Goal: Task Accomplishment & Management: Manage account settings

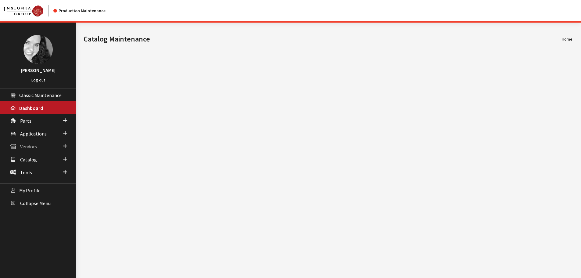
click at [29, 145] on span "Vendors" at bounding box center [28, 147] width 17 height 6
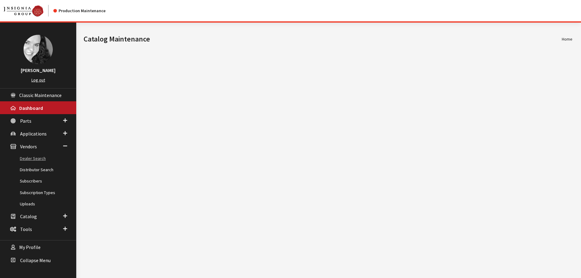
click at [31, 159] on link "Dealer Search" at bounding box center [38, 158] width 76 height 11
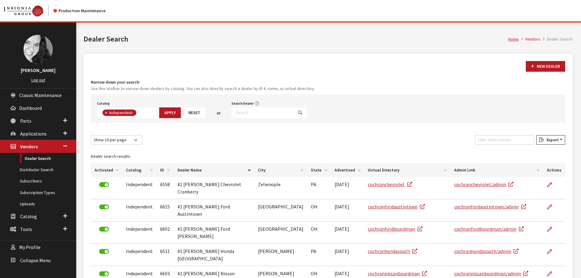
click at [239, 113] on input "Search Dealer" at bounding box center [262, 112] width 62 height 11
type input "gallatin ford"
select select
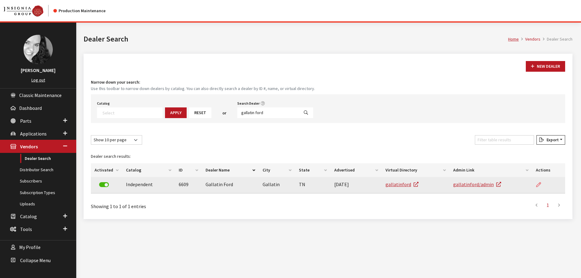
click at [540, 187] on icon at bounding box center [538, 184] width 5 height 5
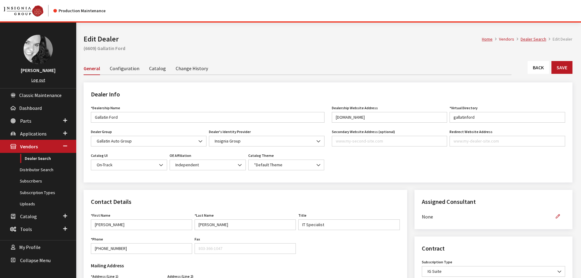
click at [155, 71] on link "Catalog" at bounding box center [157, 68] width 17 height 13
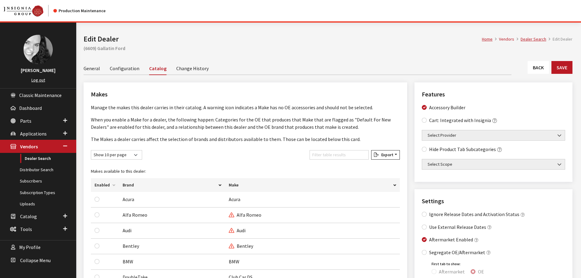
click at [536, 68] on link "Back" at bounding box center [537, 67] width 21 height 13
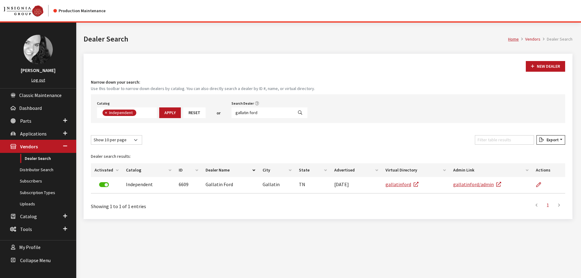
scroll to position [45, 0]
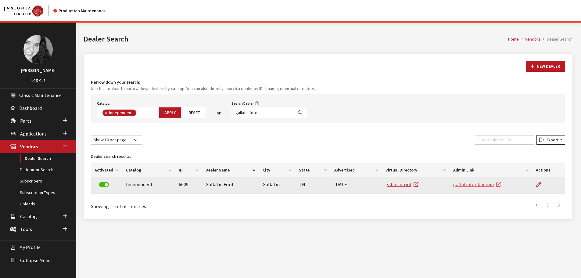
click at [465, 185] on link "gallatinford/admin" at bounding box center [477, 184] width 48 height 6
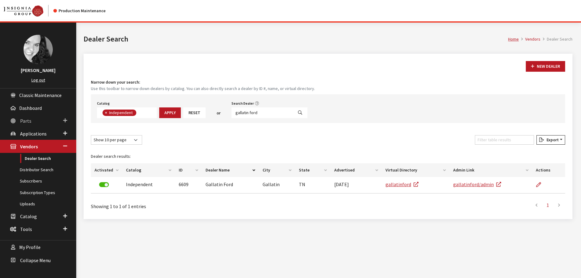
click at [27, 121] on span "Parts" at bounding box center [25, 121] width 11 height 6
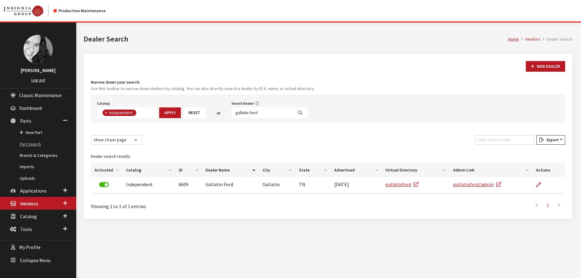
click at [30, 142] on link "Part Search" at bounding box center [38, 143] width 76 height 11
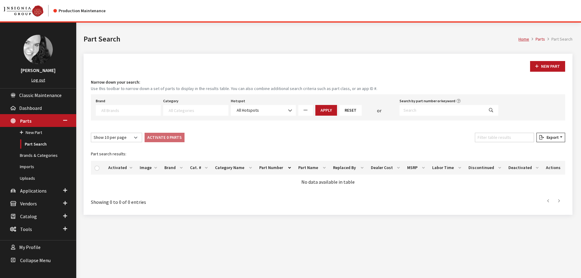
select select
click at [424, 108] on input "Search by part number or keyword" at bounding box center [441, 110] width 84 height 11
type input "katzkin"
select select
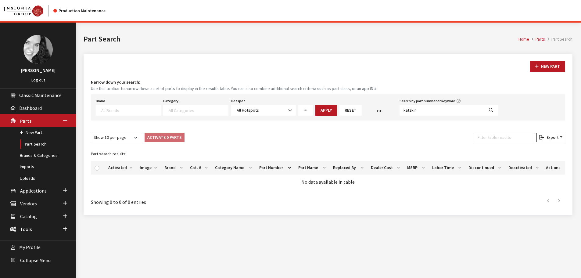
select select
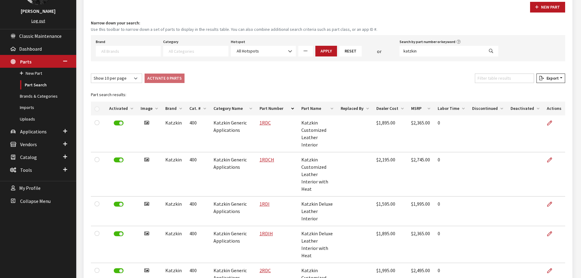
scroll to position [61, 0]
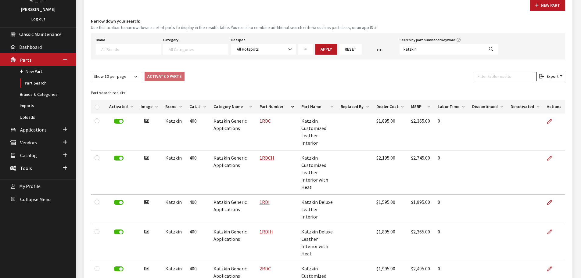
click at [135, 49] on textarea "Search" at bounding box center [130, 48] width 59 height 5
type textarea "ford"
select select "2"
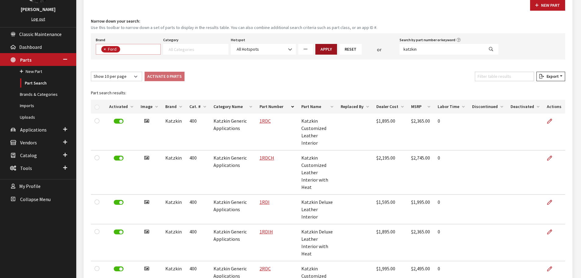
click at [323, 49] on button "Apply" at bounding box center [326, 49] width 22 height 11
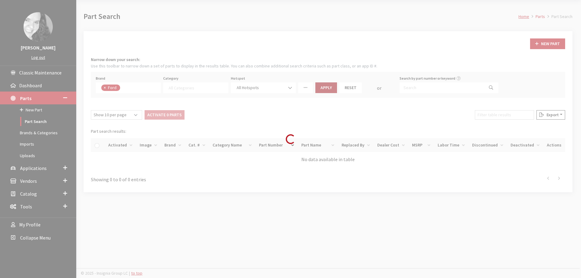
scroll to position [23, 0]
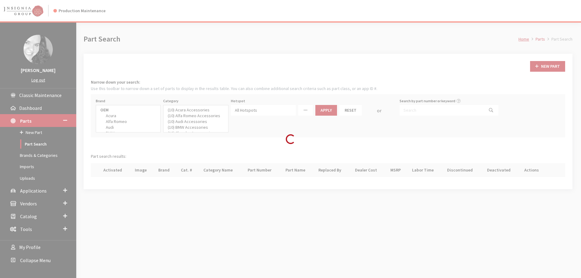
select select
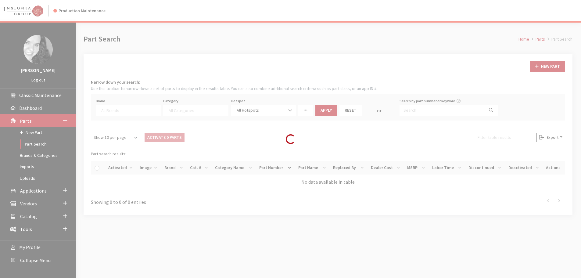
scroll to position [23, 0]
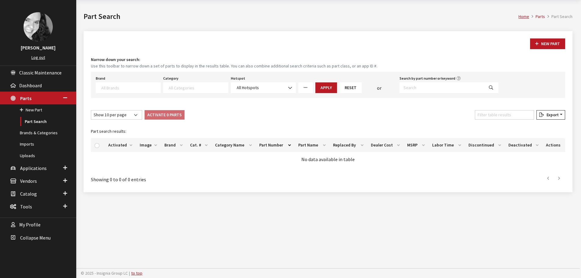
click at [117, 86] on textarea "Search" at bounding box center [130, 87] width 59 height 5
select select "22"
click at [327, 88] on button "Apply" at bounding box center [326, 87] width 22 height 11
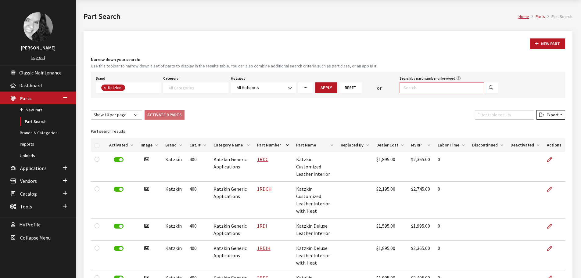
click at [410, 89] on input "Search by part number or keyword" at bounding box center [441, 87] width 84 height 11
paste input "F121-100-FD1"
type input "F121-100-FD1"
select select
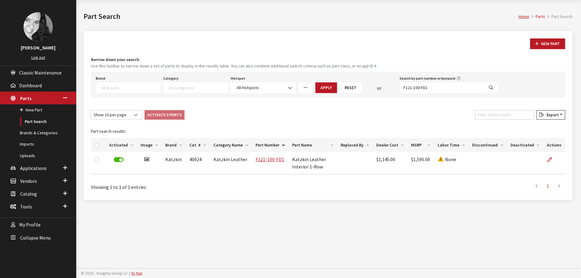
click at [275, 180] on div "Showing 1 to 1 of 1 entries" at bounding box center [187, 185] width 193 height 12
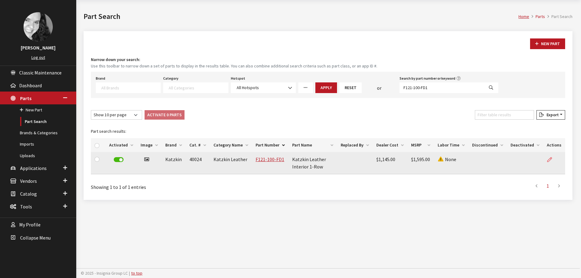
click at [549, 159] on icon at bounding box center [549, 159] width 5 height 5
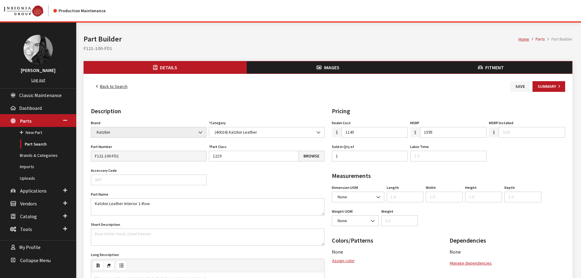
type input "1145.00"
type input "1595.00"
click at [499, 69] on span "Fitment" at bounding box center [494, 67] width 19 height 6
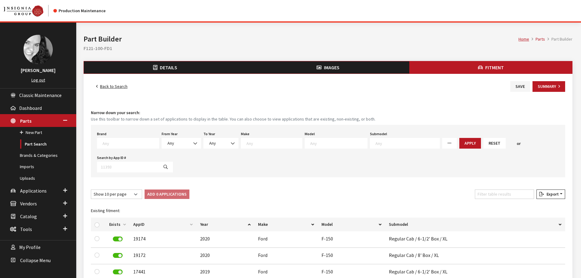
click at [105, 88] on link "Back to Search" at bounding box center [112, 86] width 42 height 11
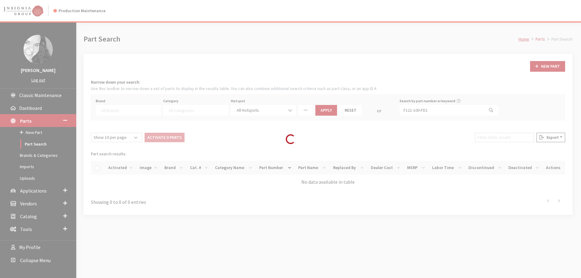
select select
click at [440, 110] on div "Loading..." at bounding box center [290, 139] width 581 height 278
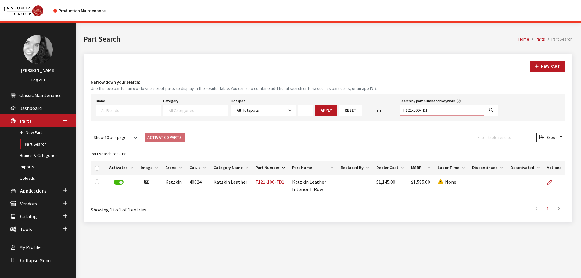
click at [431, 109] on input "F121-100-FD1" at bounding box center [441, 110] width 84 height 11
paste input "CUSTOM-C"
type input "CUSTOM-CD1"
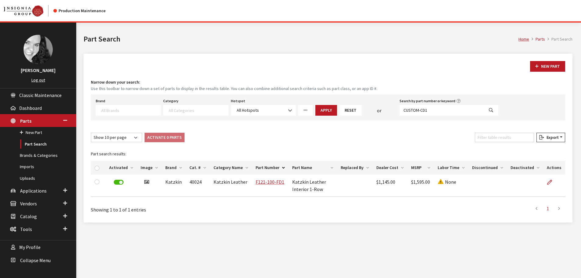
select select
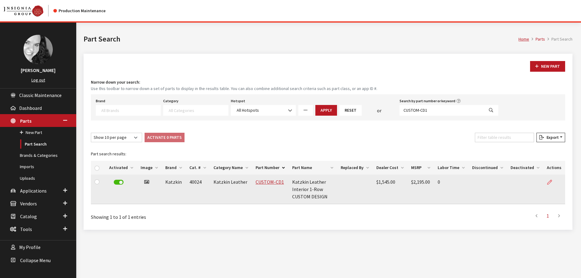
click at [550, 180] on icon at bounding box center [549, 182] width 5 height 5
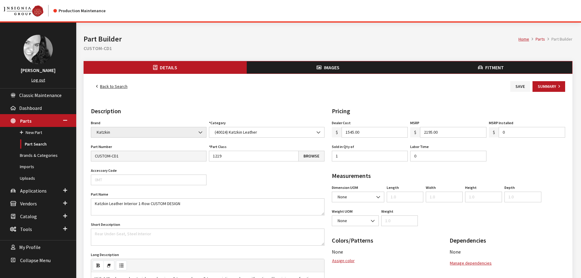
click at [505, 69] on button "Fitment" at bounding box center [490, 67] width 163 height 12
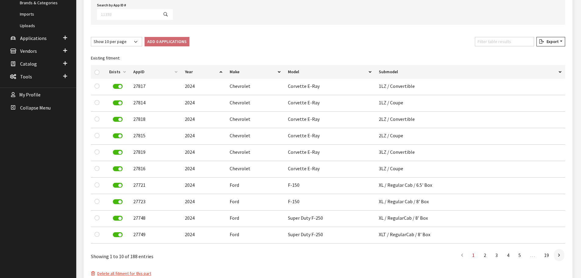
scroll to position [183, 0]
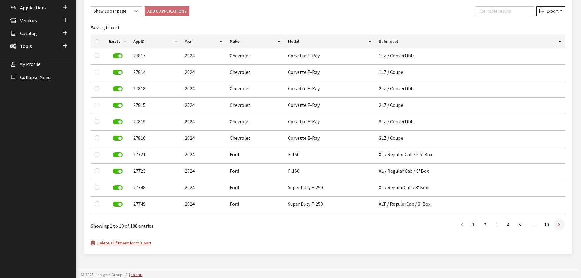
click at [558, 225] on icon at bounding box center [559, 224] width 2 height 5
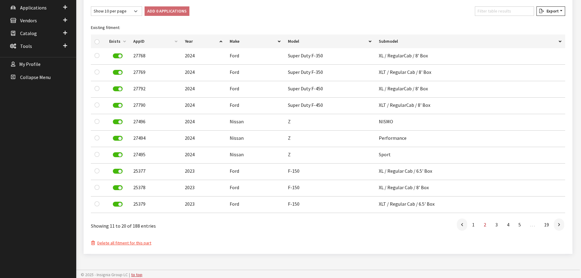
click at [558, 225] on icon at bounding box center [559, 224] width 2 height 5
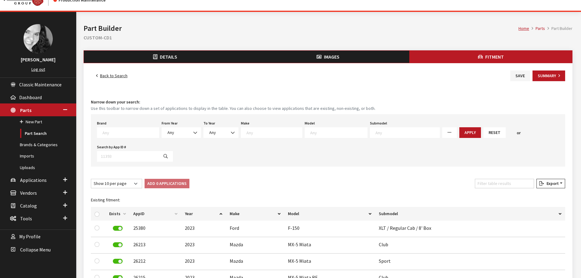
scroll to position [0, 0]
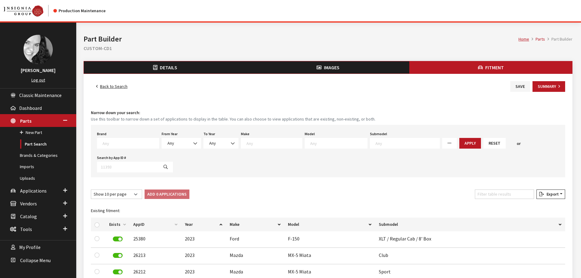
click at [107, 86] on link "Back to Search" at bounding box center [112, 86] width 42 height 11
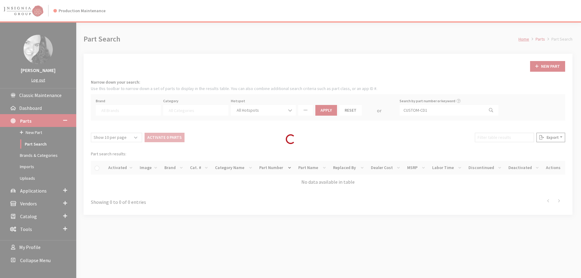
select select
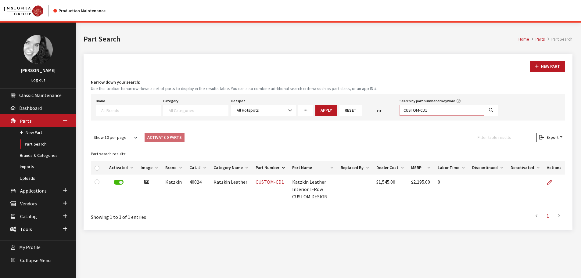
click at [431, 112] on input "CUSTOM-CD1" at bounding box center [441, 110] width 84 height 11
paste input "F1323-100-F"
type input "F1323-100-FD1"
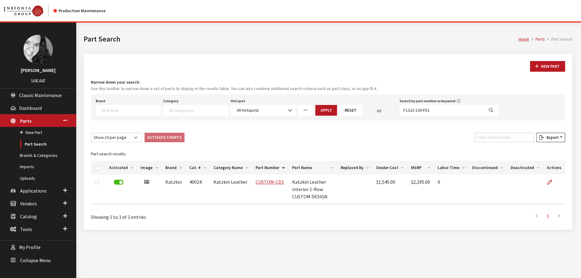
select select
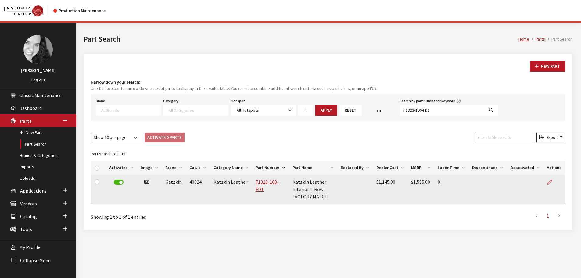
click at [549, 181] on icon at bounding box center [549, 182] width 5 height 5
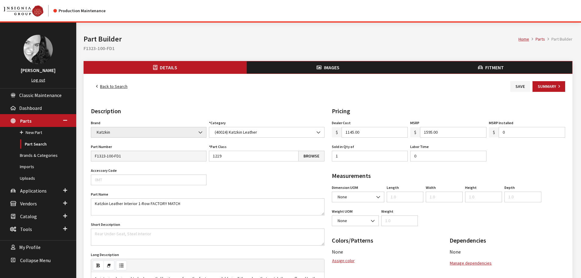
click at [526, 66] on button "Fitment" at bounding box center [490, 67] width 163 height 12
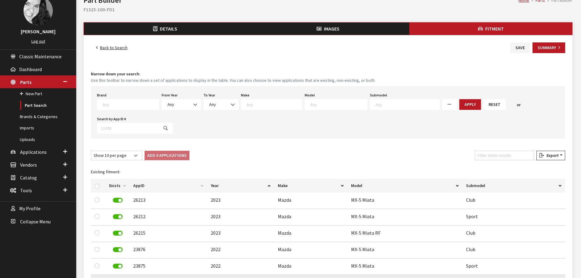
scroll to position [152, 0]
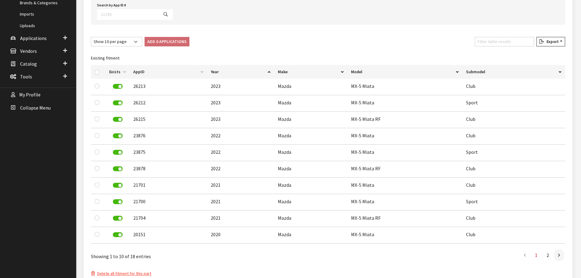
click at [280, 72] on th "Make" at bounding box center [310, 72] width 73 height 14
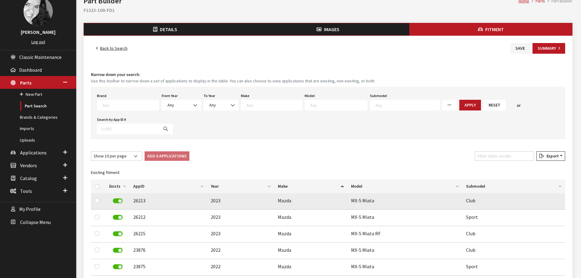
scroll to position [30, 0]
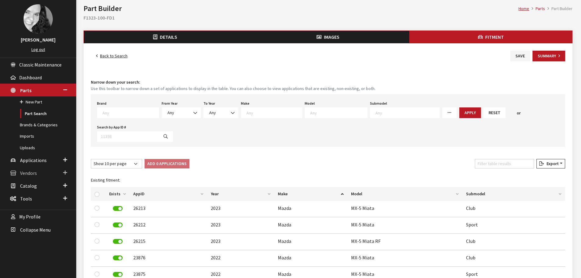
click at [27, 173] on span "Vendors" at bounding box center [28, 173] width 17 height 6
click at [27, 127] on link "Dealer Search" at bounding box center [38, 127] width 76 height 11
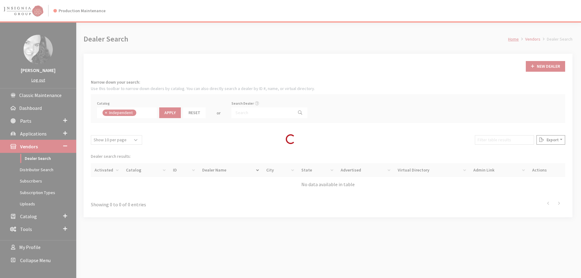
scroll to position [45, 0]
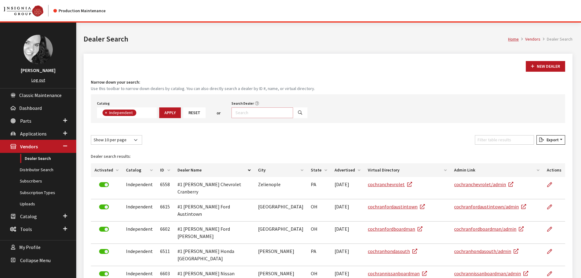
click at [255, 107] on input "Search Dealer" at bounding box center [262, 112] width 62 height 11
type input "gallatin"
select select
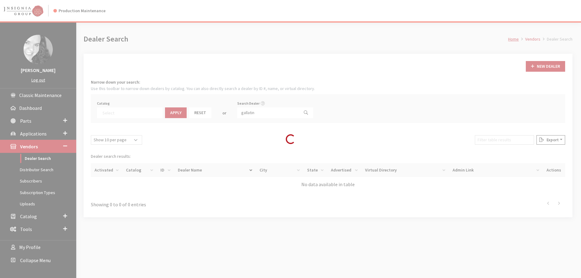
scroll to position [64, 0]
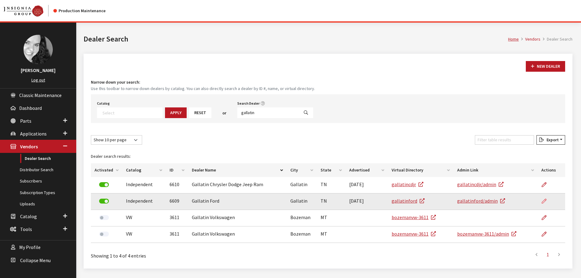
click at [543, 201] on icon at bounding box center [543, 201] width 5 height 5
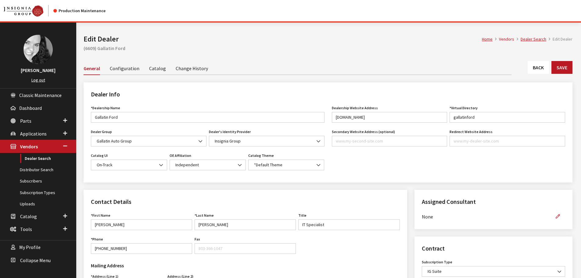
click at [159, 68] on link "Catalog" at bounding box center [157, 68] width 17 height 13
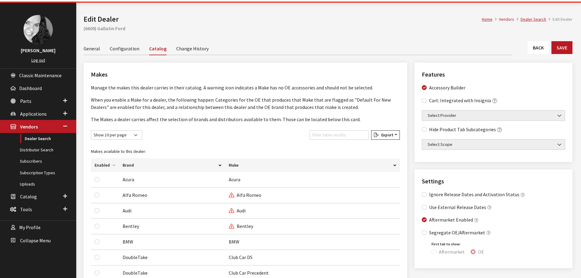
scroll to position [30, 0]
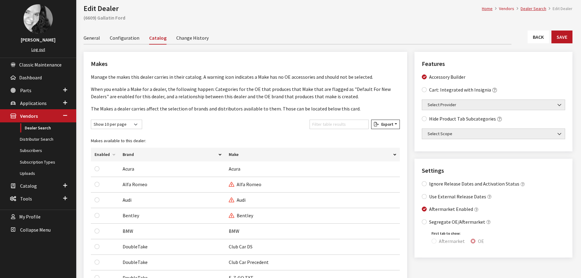
click at [104, 155] on th "Enabled" at bounding box center [105, 155] width 28 height 14
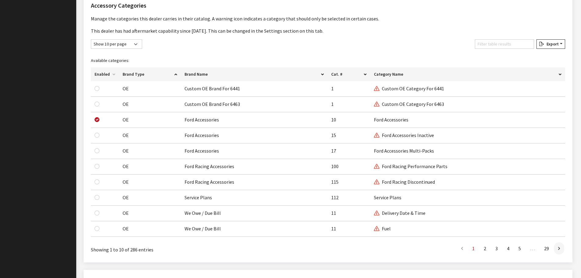
scroll to position [396, 0]
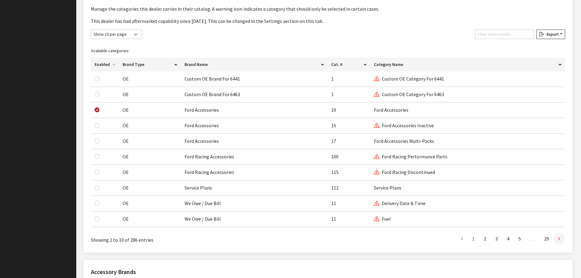
click at [558, 239] on icon at bounding box center [559, 238] width 2 height 5
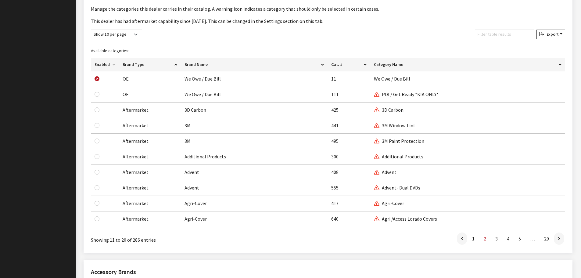
click at [558, 239] on icon at bounding box center [559, 238] width 2 height 5
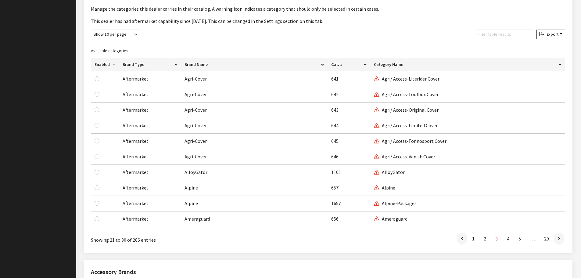
click at [558, 239] on icon at bounding box center [559, 238] width 2 height 5
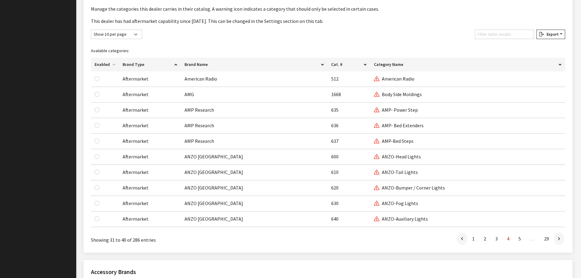
click at [558, 239] on icon at bounding box center [559, 238] width 2 height 5
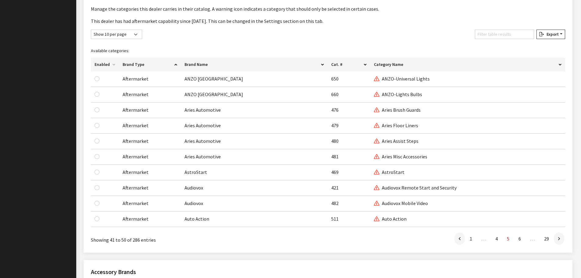
click at [558, 239] on icon at bounding box center [559, 238] width 2 height 5
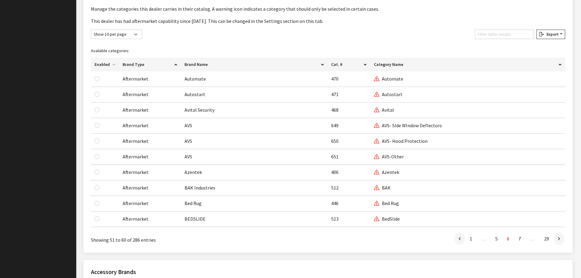
click at [558, 239] on icon at bounding box center [559, 238] width 2 height 5
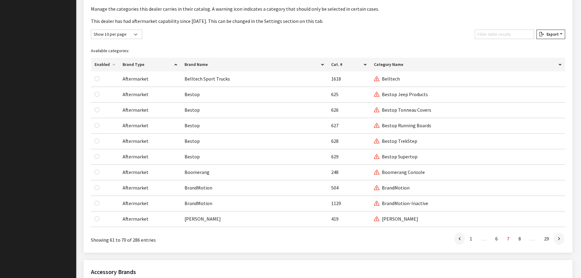
click at [558, 239] on icon at bounding box center [559, 238] width 2 height 5
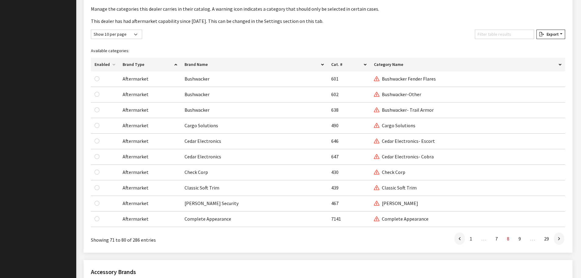
click at [558, 239] on icon at bounding box center [559, 238] width 2 height 5
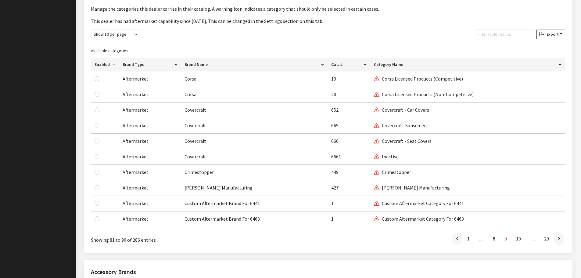
click at [558, 239] on icon at bounding box center [559, 238] width 2 height 5
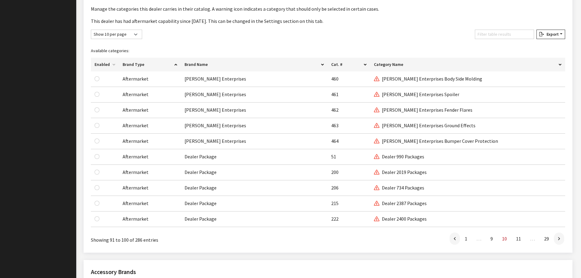
click at [558, 239] on icon at bounding box center [559, 238] width 2 height 5
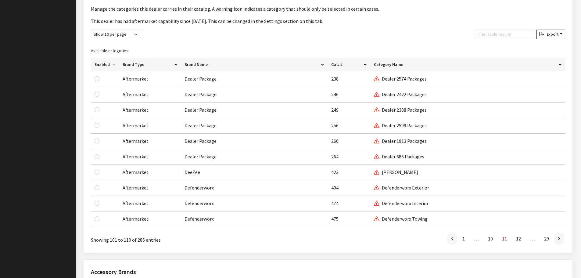
click at [558, 239] on icon at bounding box center [559, 238] width 2 height 5
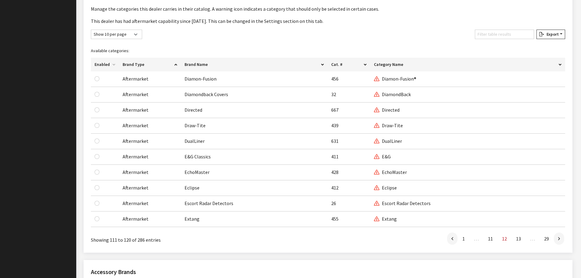
click at [558, 239] on icon at bounding box center [559, 238] width 2 height 5
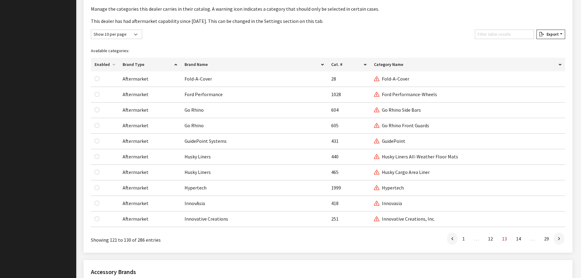
click at [558, 239] on icon at bounding box center [559, 238] width 2 height 5
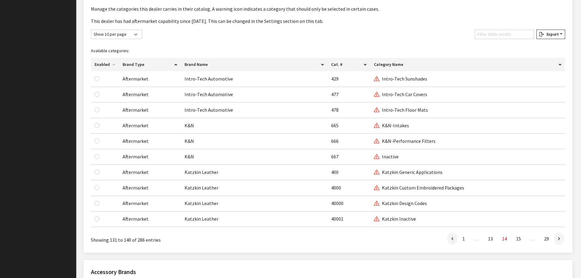
click at [558, 239] on icon at bounding box center [559, 238] width 2 height 5
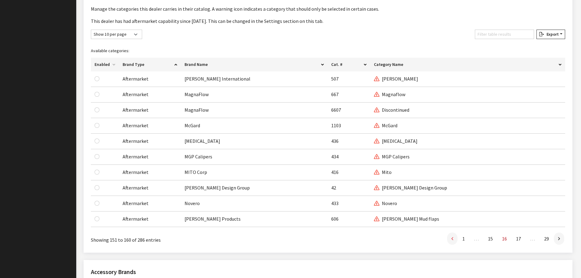
click at [453, 240] on icon at bounding box center [452, 238] width 2 height 5
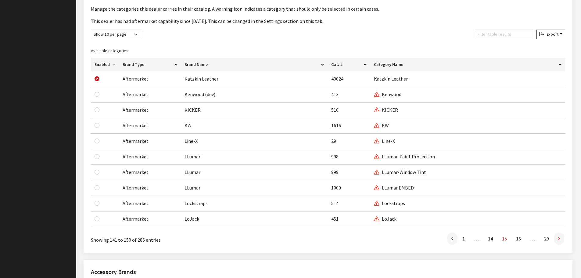
click at [557, 237] on link at bounding box center [559, 238] width 10 height 12
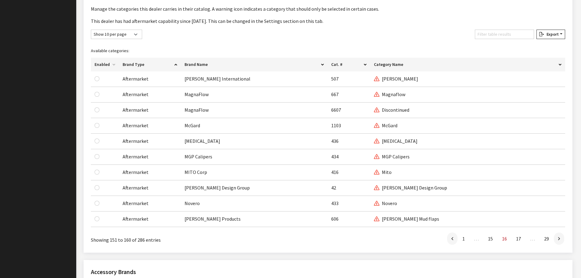
click at [557, 237] on link at bounding box center [559, 238] width 10 height 12
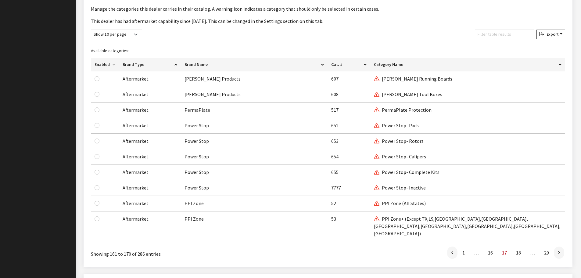
click at [557, 246] on link at bounding box center [559, 252] width 10 height 12
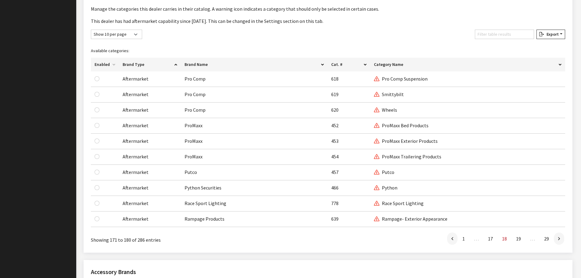
click at [557, 237] on link at bounding box center [559, 238] width 10 height 12
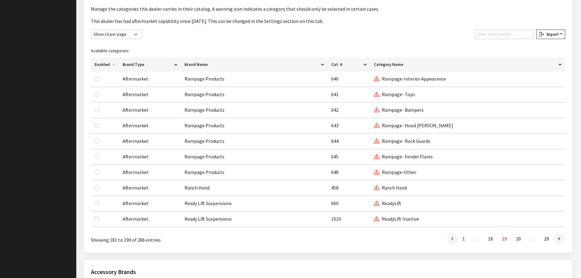
click at [557, 237] on link at bounding box center [559, 238] width 10 height 12
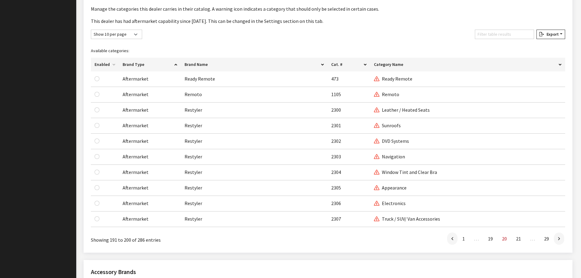
click at [557, 237] on link at bounding box center [559, 238] width 10 height 12
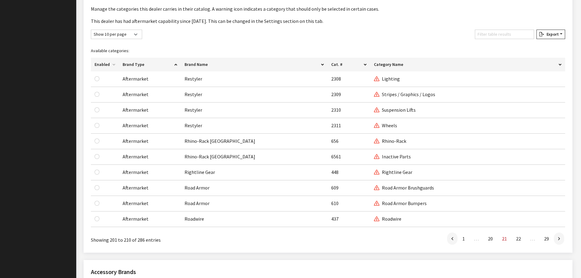
click at [557, 237] on link at bounding box center [559, 238] width 10 height 12
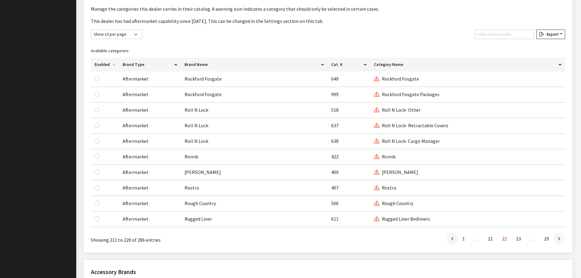
click at [557, 237] on link at bounding box center [559, 238] width 10 height 12
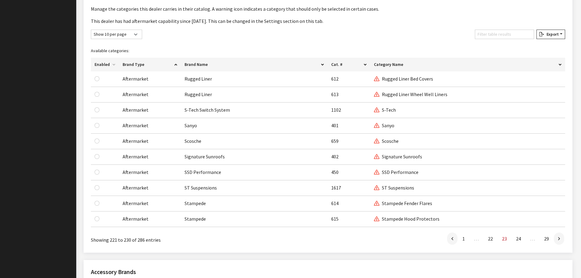
click at [557, 237] on link at bounding box center [559, 238] width 10 height 12
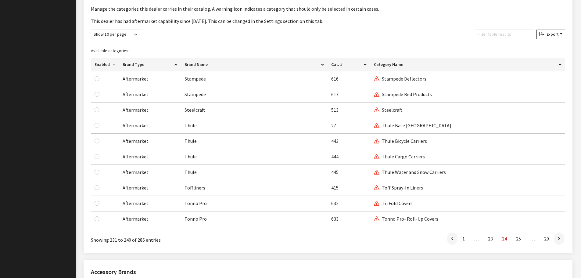
click at [557, 237] on link at bounding box center [559, 238] width 10 height 12
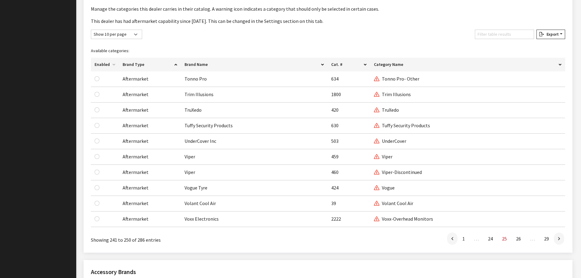
click at [557, 237] on link at bounding box center [559, 238] width 10 height 12
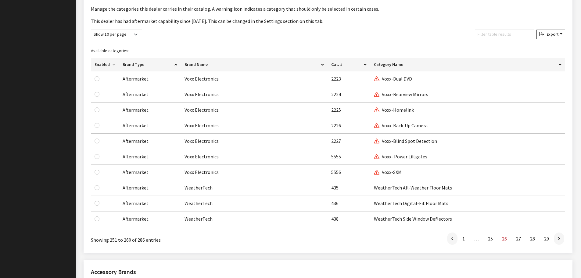
click at [557, 237] on link at bounding box center [559, 238] width 10 height 12
click at [453, 239] on icon at bounding box center [452, 238] width 2 height 5
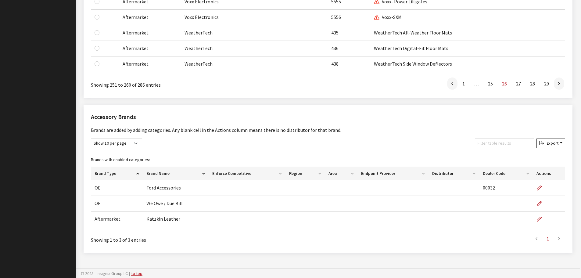
scroll to position [552, 0]
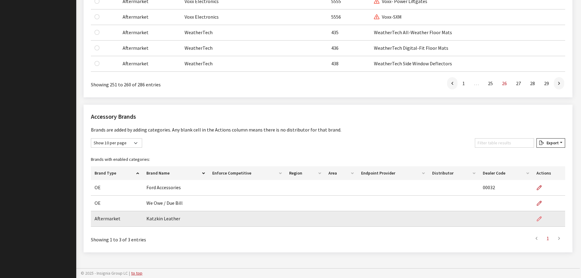
click at [539, 218] on icon "button" at bounding box center [539, 218] width 5 height 5
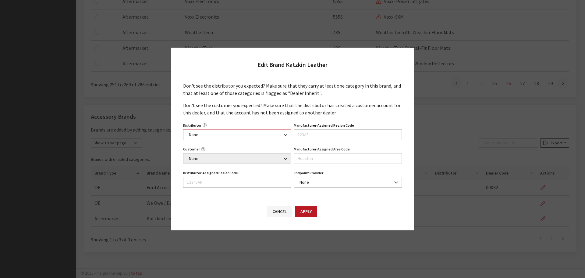
click at [284, 132] on b at bounding box center [284, 132] width 0 height 0
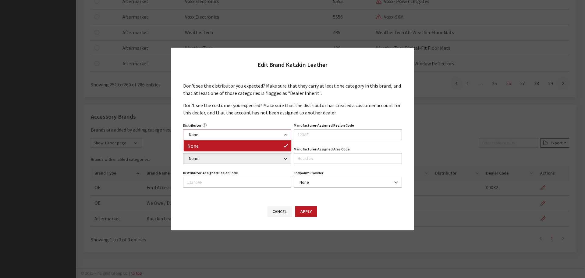
click at [284, 132] on b at bounding box center [284, 132] width 0 height 0
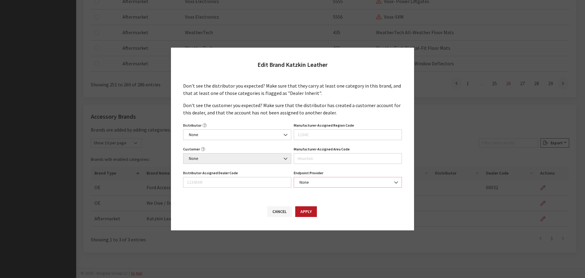
click at [394, 184] on span at bounding box center [396, 182] width 10 height 10
click at [277, 213] on button "Cancel" at bounding box center [279, 211] width 25 height 11
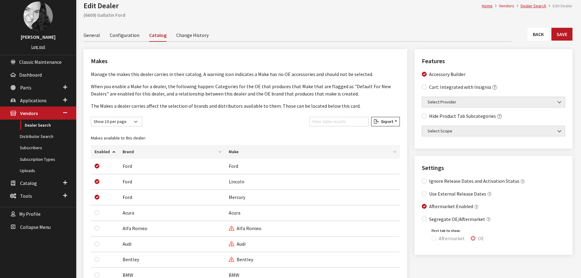
scroll to position [0, 0]
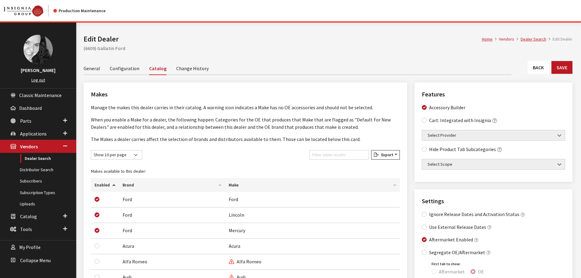
click at [95, 70] on link "General" at bounding box center [92, 68] width 16 height 13
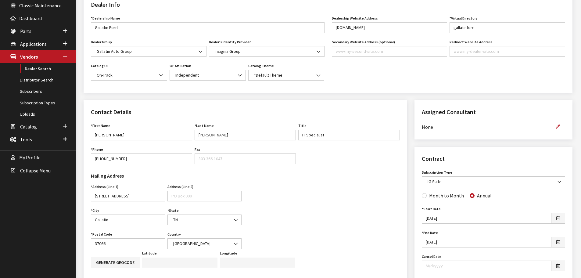
scroll to position [91, 0]
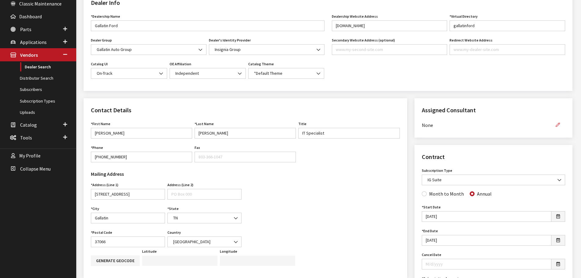
click at [558, 124] on icon "button" at bounding box center [557, 125] width 4 height 4
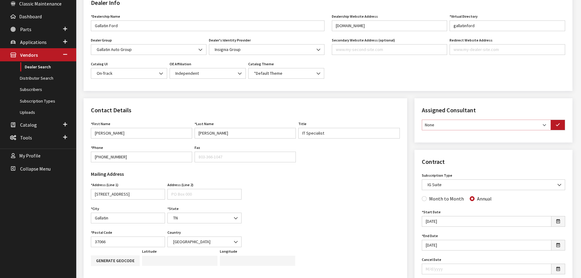
click at [544, 125] on select "None Brian Gulbrandson Dave West Khrys Dorton Kurt Daugherty Roger Schmidt" at bounding box center [486, 125] width 129 height 11
select select "31"
click at [422, 120] on select "None Brian Gulbrandson Dave West Khrys Dorton Kurt Daugherty Roger Schmidt" at bounding box center [486, 125] width 129 height 11
click at [556, 123] on icon "button" at bounding box center [557, 125] width 4 height 4
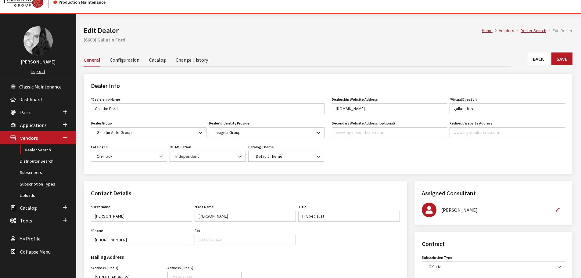
scroll to position [0, 0]
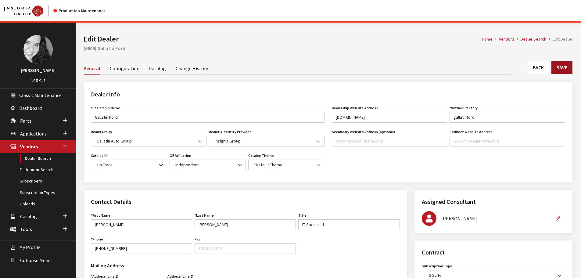
click at [562, 64] on button "Save" at bounding box center [561, 67] width 21 height 13
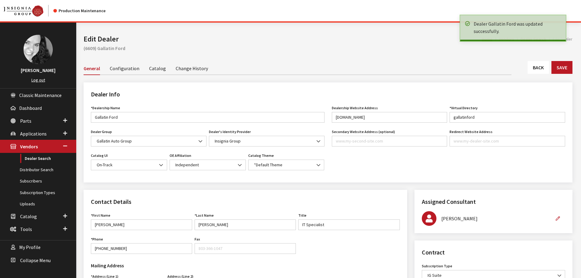
click at [541, 68] on link "Back" at bounding box center [537, 67] width 21 height 13
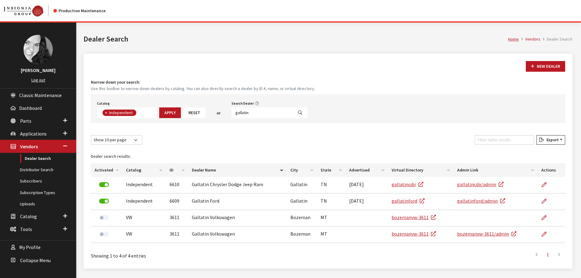
scroll to position [45, 0]
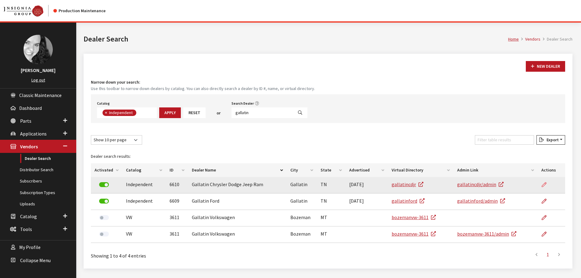
click at [544, 183] on icon at bounding box center [543, 184] width 5 height 5
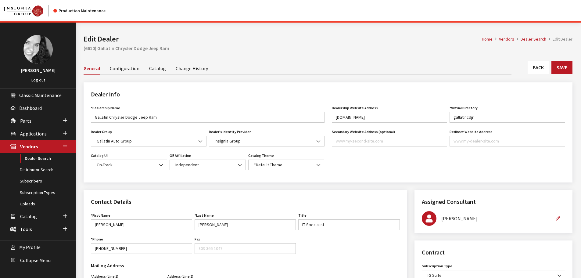
click at [150, 67] on link "Catalog" at bounding box center [157, 68] width 17 height 13
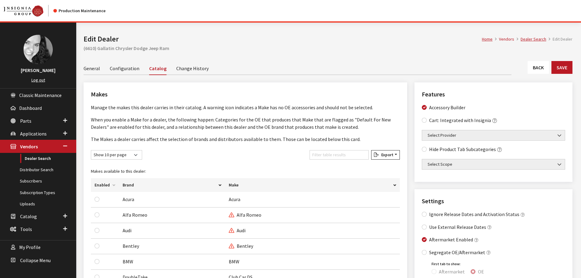
click at [540, 69] on link "Back" at bounding box center [537, 67] width 21 height 13
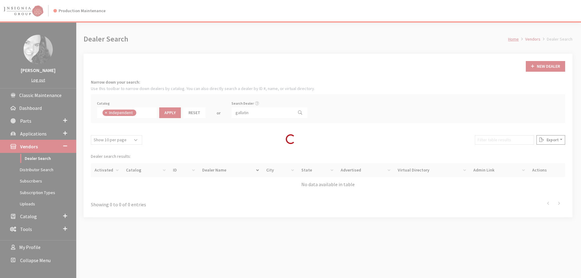
scroll to position [45, 0]
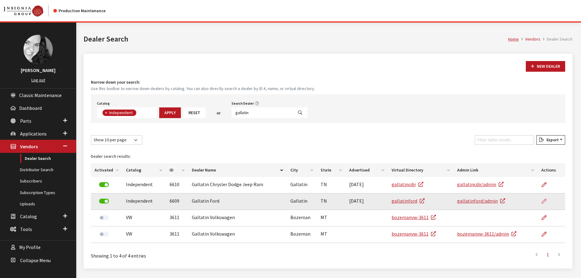
click at [544, 199] on icon at bounding box center [543, 201] width 5 height 5
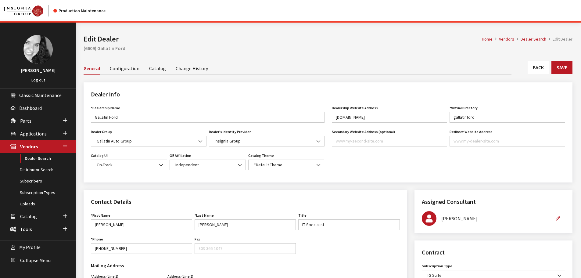
click at [183, 68] on link "Change History" at bounding box center [192, 68] width 32 height 13
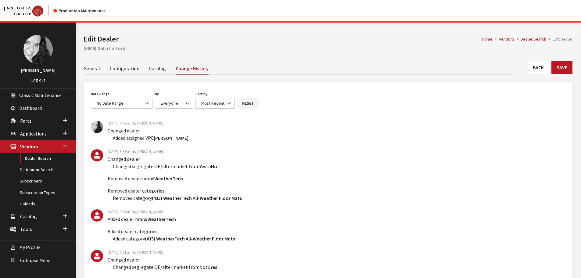
click at [161, 71] on link "Catalog" at bounding box center [157, 68] width 17 height 13
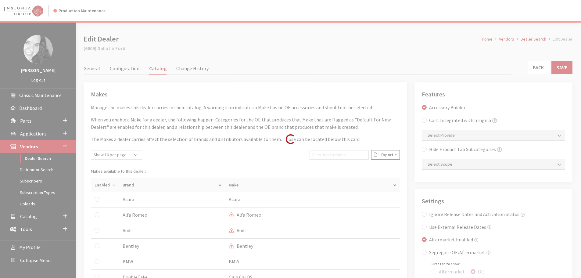
scroll to position [30, 0]
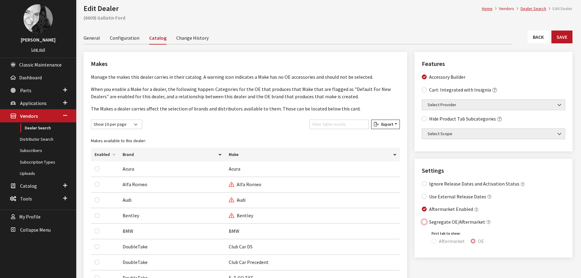
click at [425, 223] on input "Segregate OE/Aftermarket" at bounding box center [424, 221] width 5 height 5
checkbox input "true"
click at [433, 242] on input "Aftermarket" at bounding box center [433, 240] width 5 height 5
radio input "true"
click at [570, 38] on button "Save" at bounding box center [561, 36] width 21 height 13
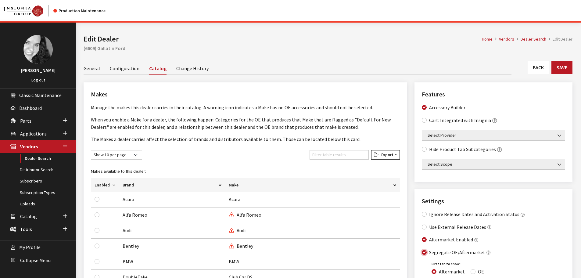
click at [424, 253] on input "Segregate OE/Aftermarket" at bounding box center [424, 252] width 5 height 5
checkbox input "false"
click at [563, 67] on button "Save" at bounding box center [561, 67] width 21 height 13
click at [533, 64] on link "Back" at bounding box center [537, 67] width 21 height 13
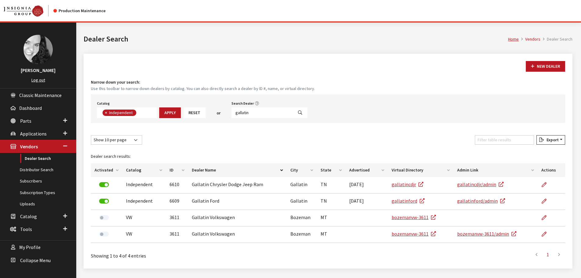
scroll to position [45, 0]
click at [31, 134] on span "Applications" at bounding box center [33, 133] width 27 height 6
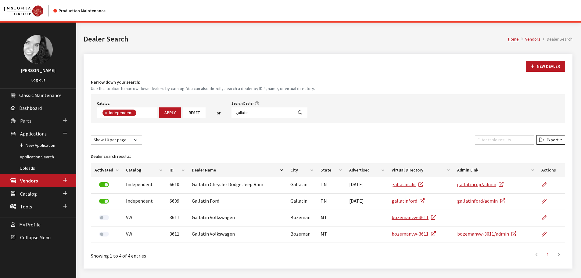
click at [24, 123] on span "Parts" at bounding box center [25, 121] width 11 height 6
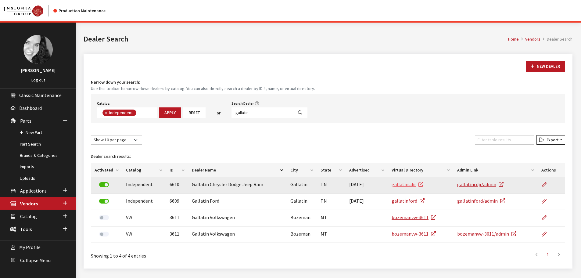
click at [400, 184] on link "gallatincdjr" at bounding box center [407, 184] width 32 height 6
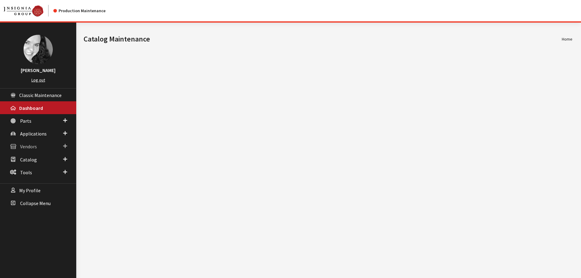
click at [35, 147] on span "Vendors" at bounding box center [28, 147] width 17 height 6
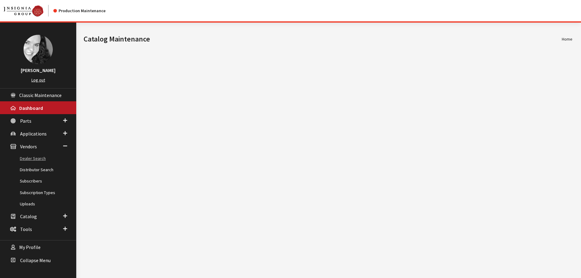
click at [33, 160] on link "Dealer Search" at bounding box center [38, 158] width 76 height 11
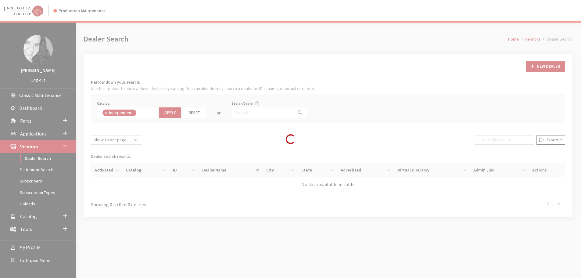
scroll to position [44, 0]
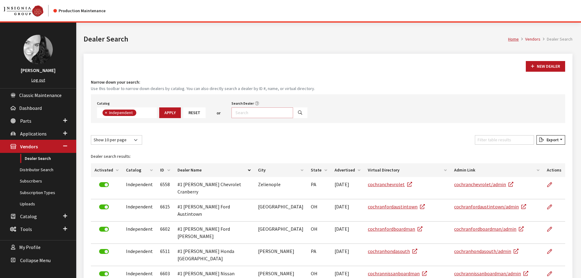
click at [247, 113] on input "Search Dealer" at bounding box center [262, 112] width 62 height 11
type input "giant"
select select
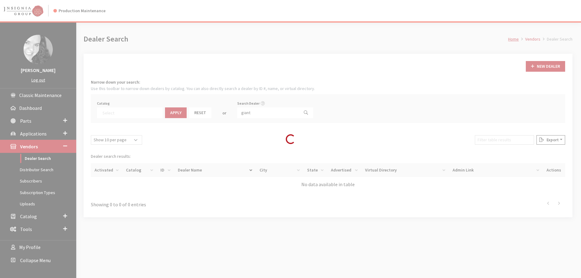
scroll to position [64, 0]
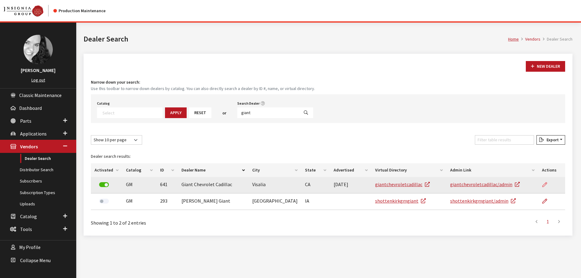
click at [546, 185] on icon at bounding box center [544, 184] width 5 height 5
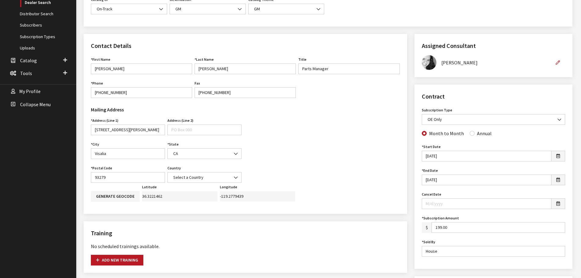
scroll to position [183, 0]
